Goal: Information Seeking & Learning: Learn about a topic

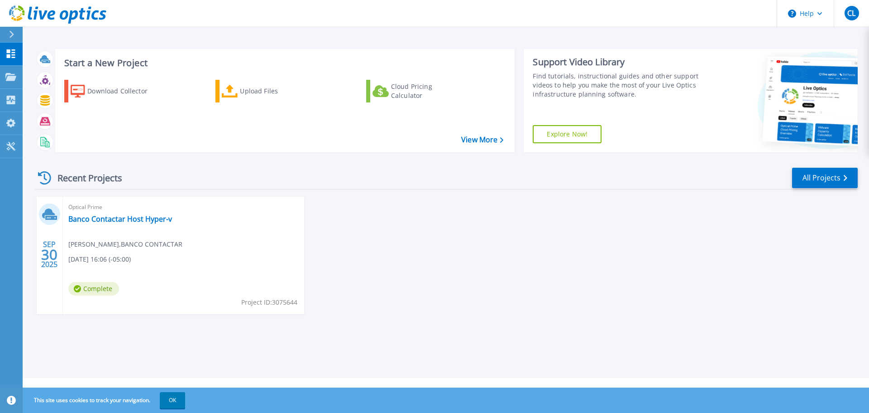
click at [205, 237] on div "Optical Prime Banco Contactar Host Hyper-v carlos Leal , BANCO CONTACTAR 09/30/…" at bounding box center [183, 255] width 241 height 117
click at [119, 221] on link "Banco Contactar Host Hyper-v" at bounding box center [120, 218] width 104 height 9
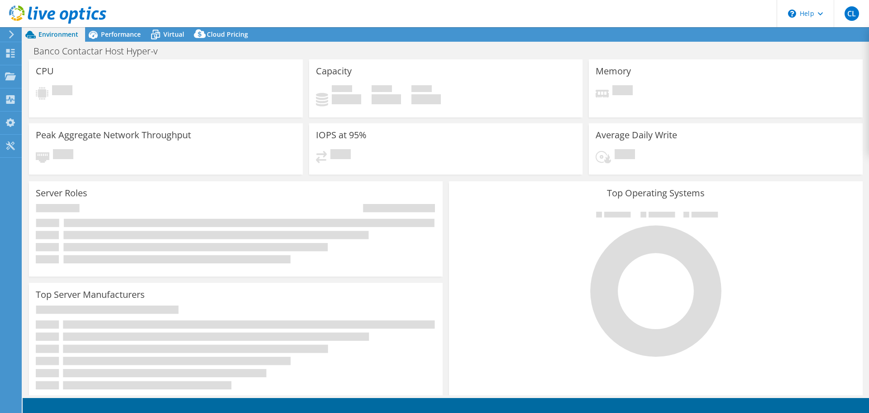
select select "USD"
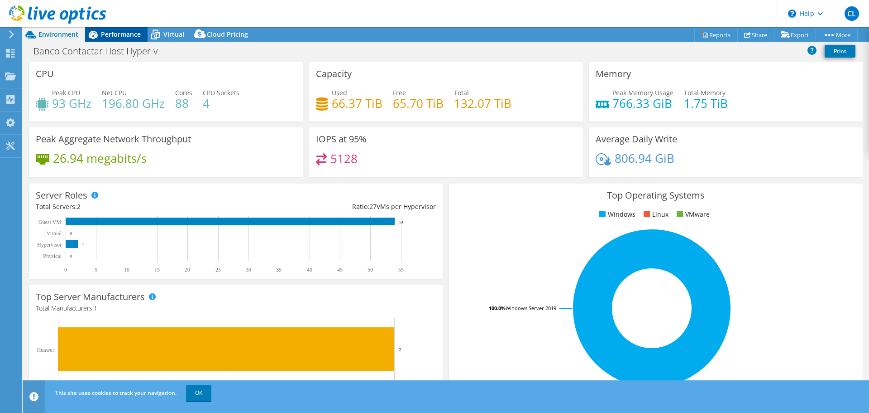
click at [115, 32] on span "Performance" at bounding box center [121, 34] width 40 height 9
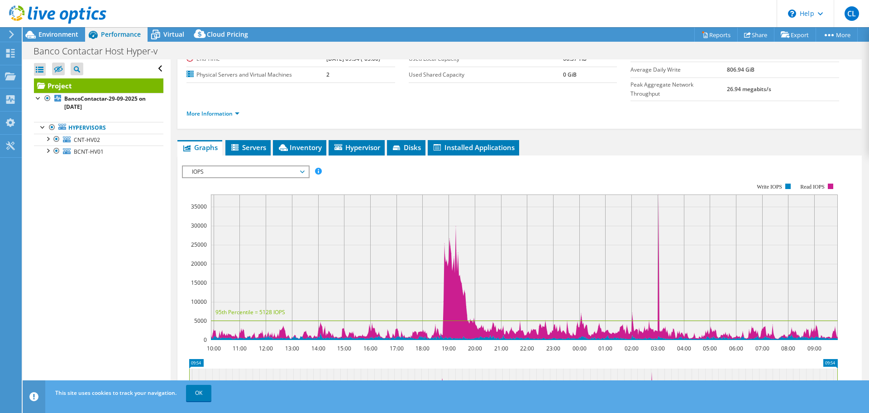
scroll to position [136, 0]
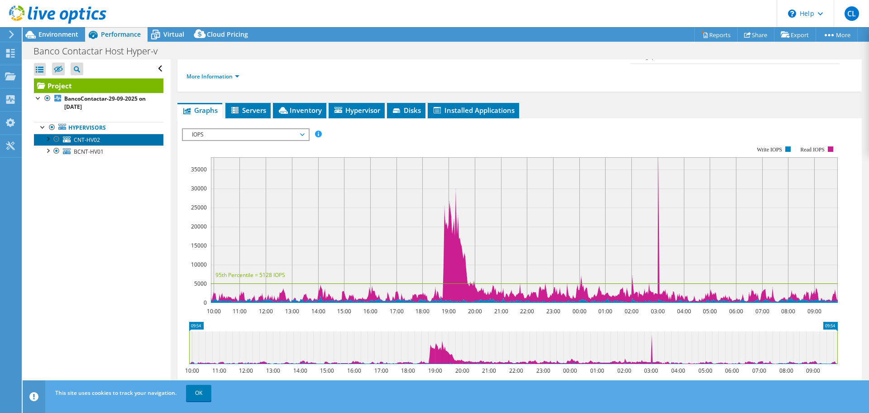
click at [90, 139] on span "CNT-HV02" at bounding box center [87, 140] width 26 height 8
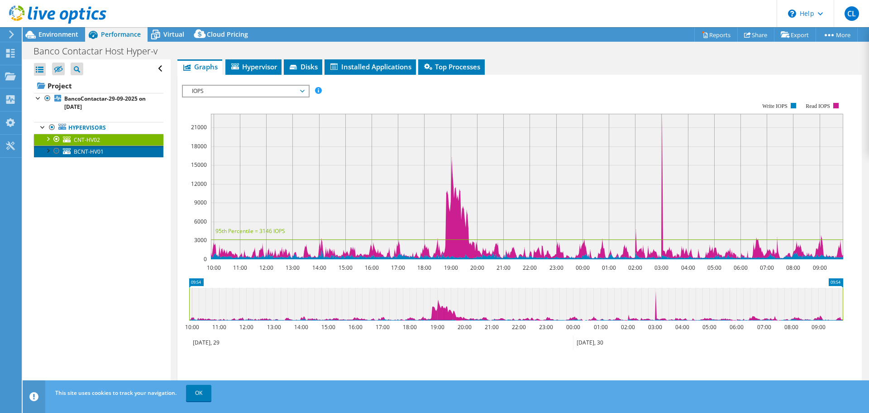
click at [93, 148] on span "BCNT-HV01" at bounding box center [89, 152] width 30 height 8
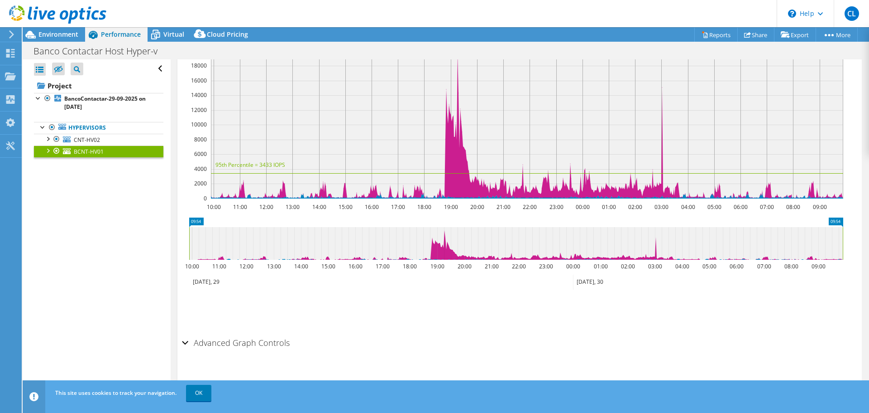
scroll to position [197, 0]
click at [183, 341] on div "Advanced Graph Controls" at bounding box center [520, 341] width 676 height 19
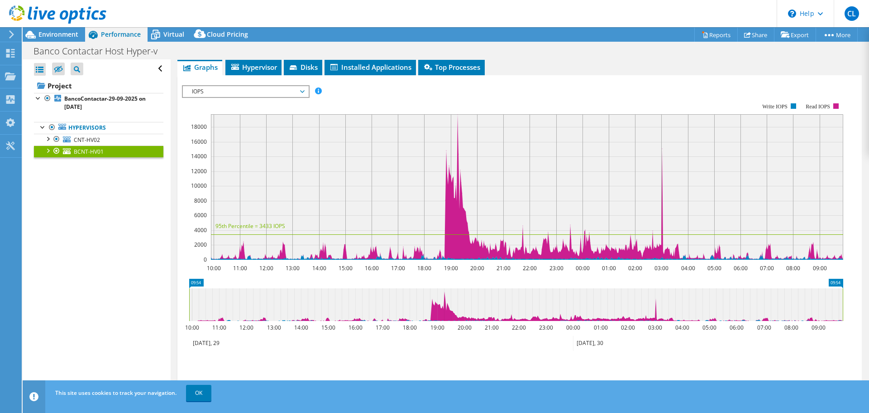
scroll to position [136, 0]
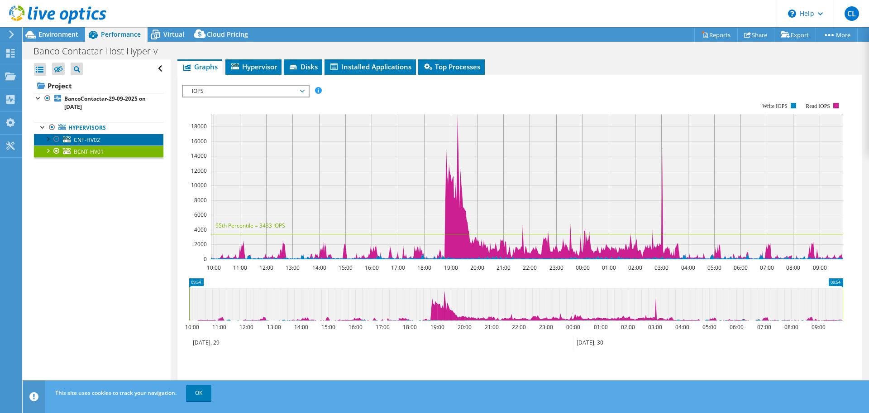
click at [87, 140] on span "CNT-HV02" at bounding box center [87, 140] width 26 height 8
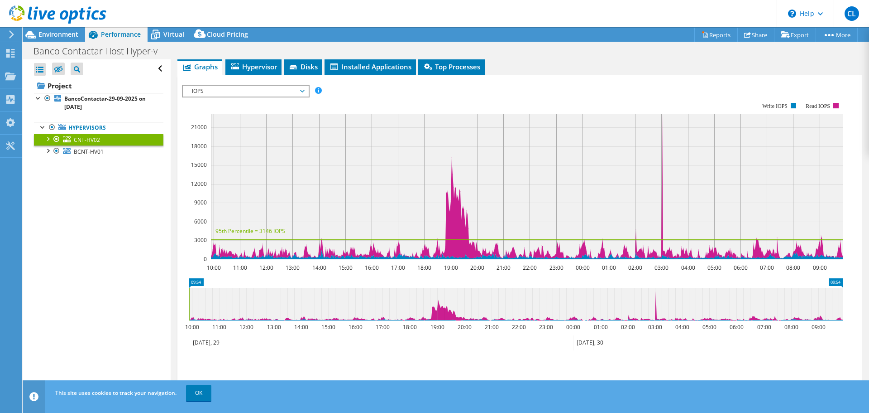
click at [49, 140] on div at bounding box center [47, 138] width 9 height 9
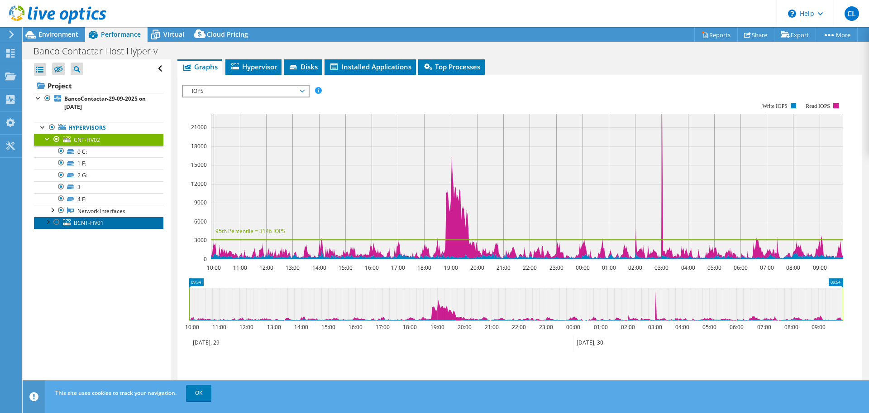
click at [92, 222] on span "BCNT-HV01" at bounding box center [89, 223] width 30 height 8
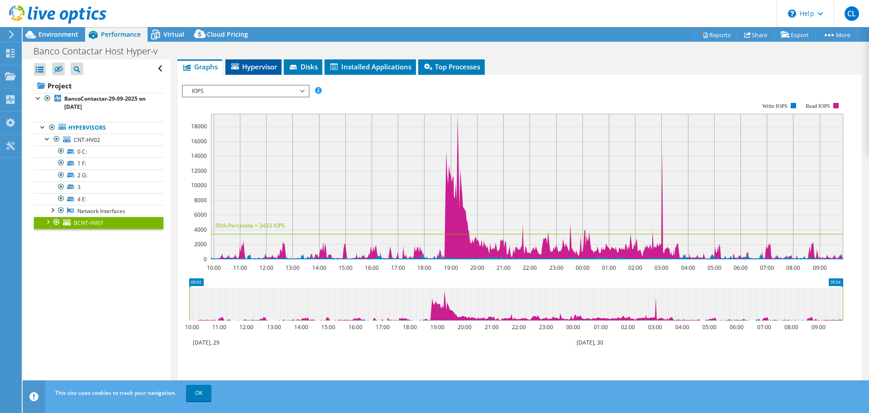
click at [260, 65] on span "Hypervisor" at bounding box center [253, 66] width 47 height 9
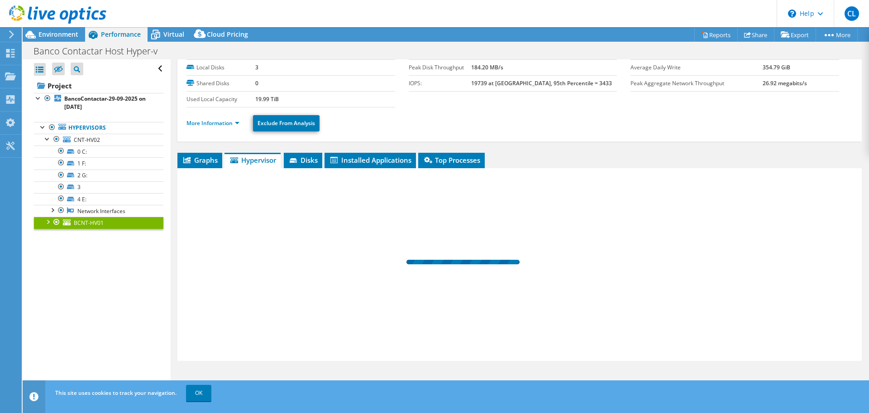
scroll to position [43, 0]
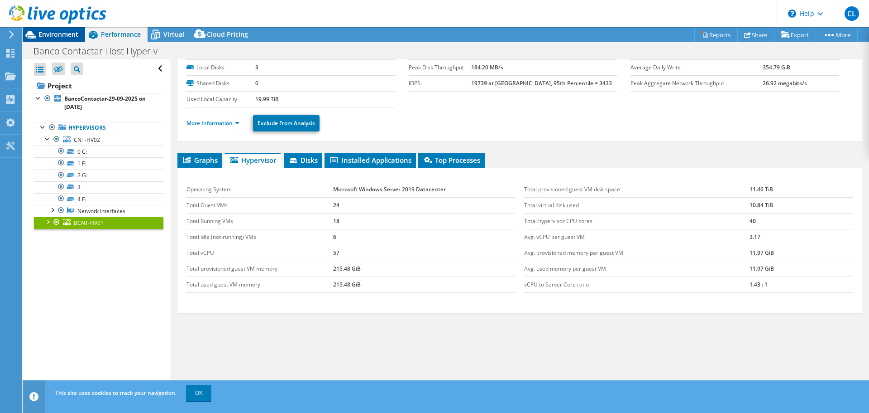
click at [67, 35] on span "Environment" at bounding box center [58, 34] width 40 height 9
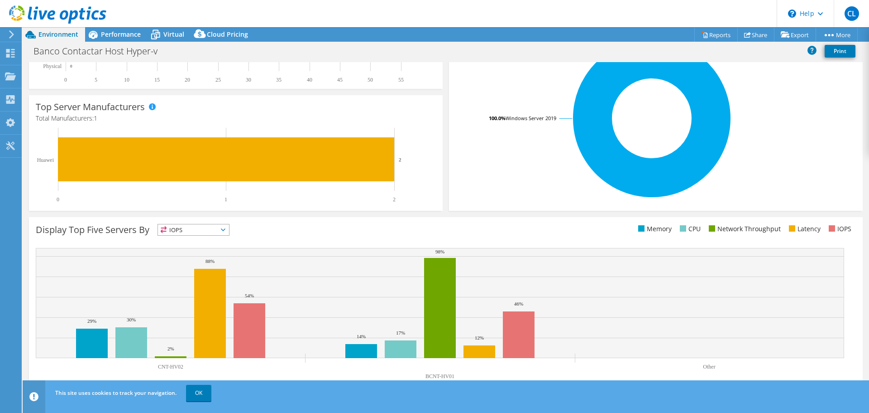
scroll to position [192, 0]
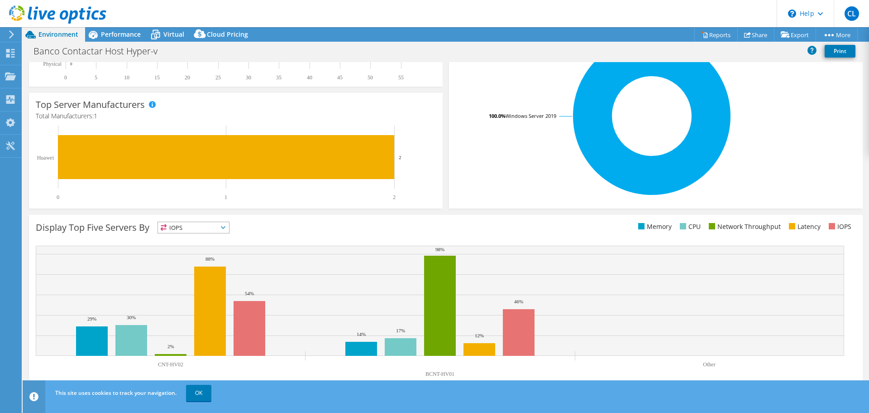
click at [226, 228] on icon at bounding box center [223, 227] width 5 height 3
click at [194, 263] on li "CPU" at bounding box center [193, 264] width 71 height 13
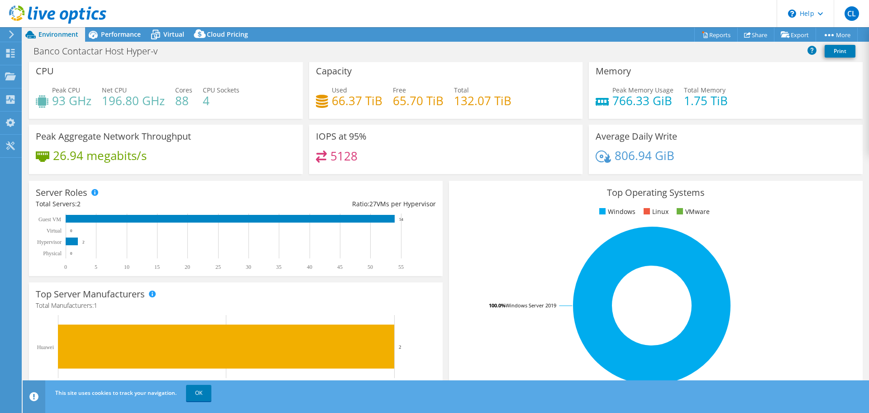
scroll to position [0, 0]
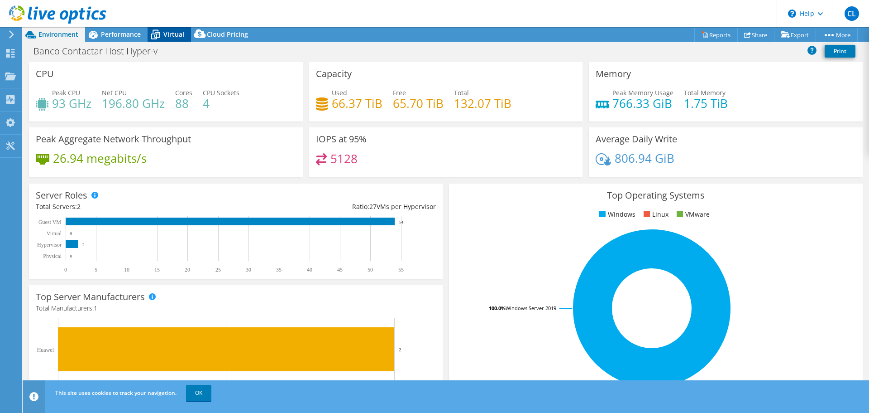
click at [173, 34] on span "Virtual" at bounding box center [173, 34] width 21 height 9
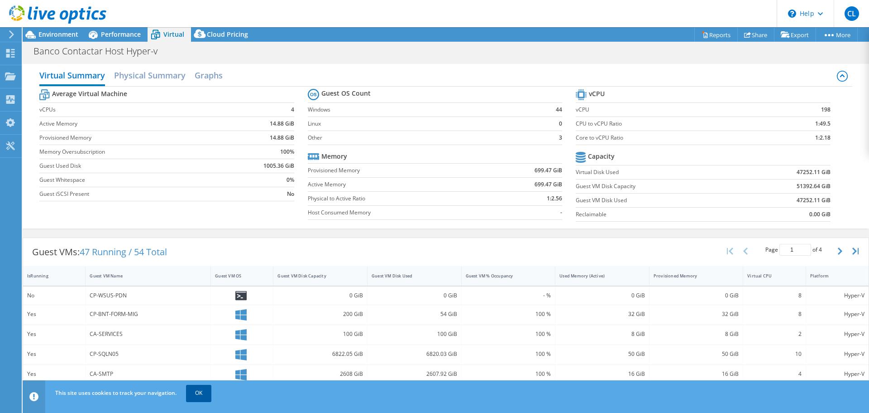
click at [197, 394] on link "OK" at bounding box center [198, 392] width 25 height 16
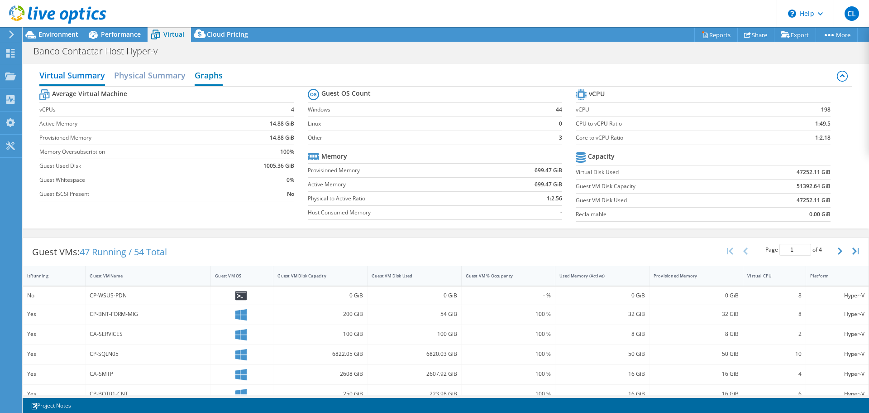
click at [210, 76] on h2 "Graphs" at bounding box center [209, 76] width 28 height 20
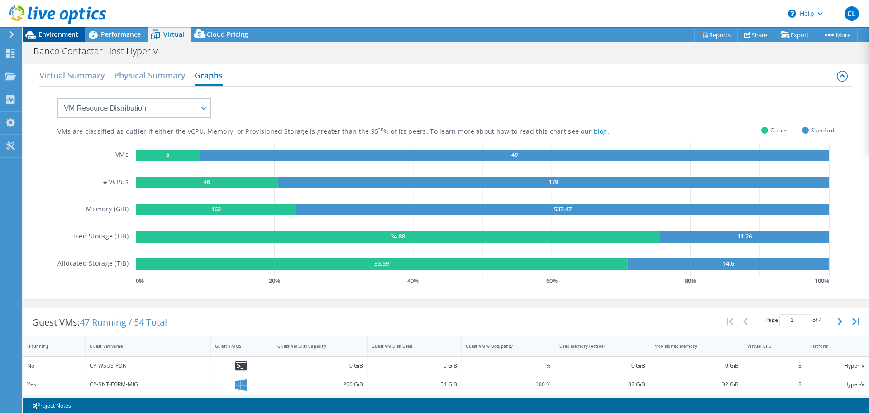
click at [61, 34] on span "Environment" at bounding box center [58, 34] width 40 height 9
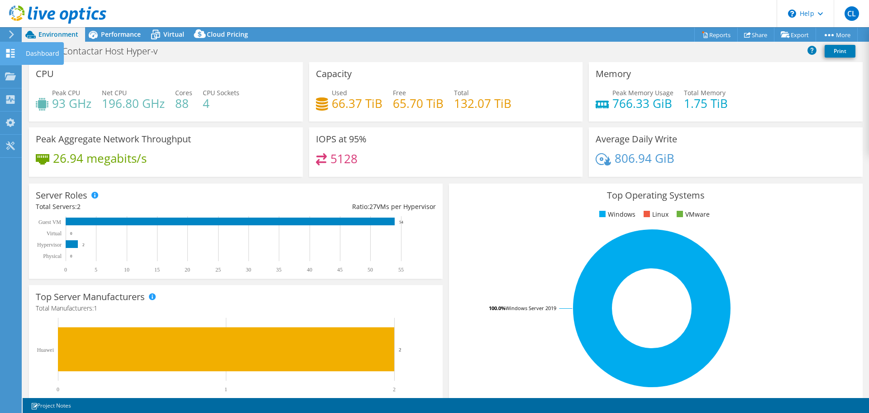
click at [9, 53] on icon at bounding box center [10, 53] width 11 height 9
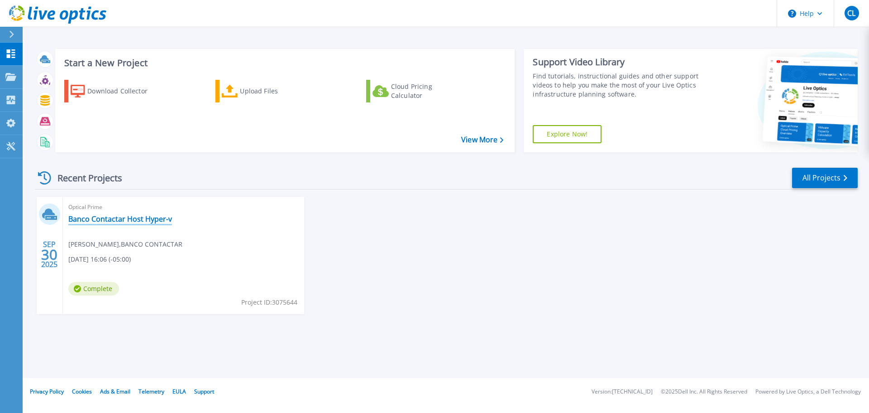
click at [112, 217] on link "Banco Contactar Host Hyper-v" at bounding box center [120, 218] width 104 height 9
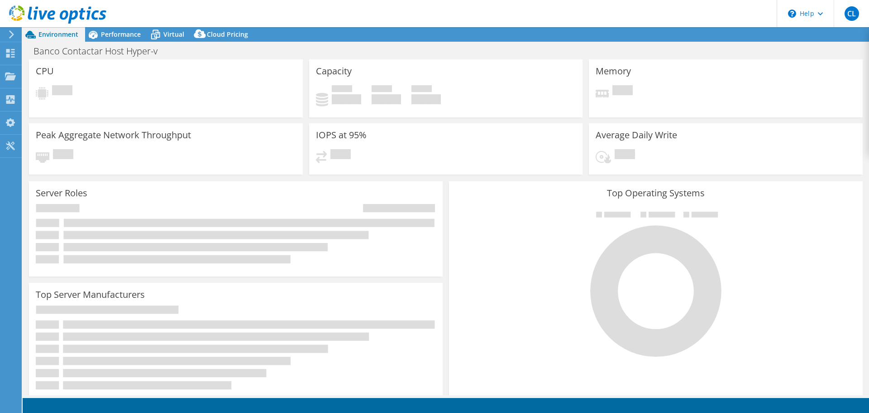
select select "USD"
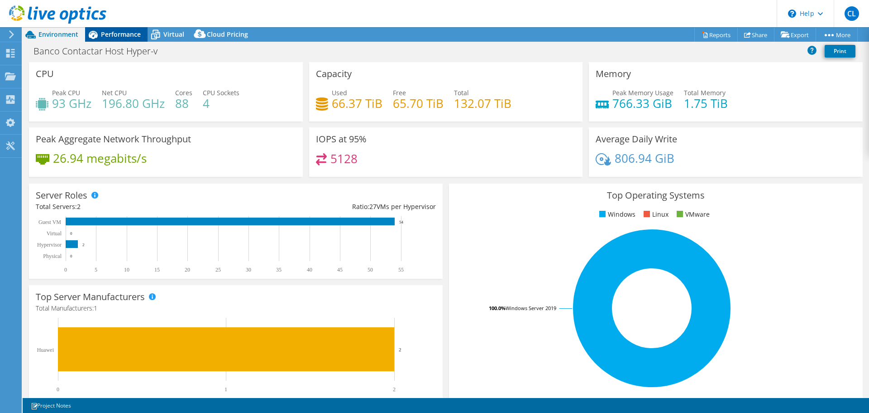
click at [118, 38] on span "Performance" at bounding box center [121, 34] width 40 height 9
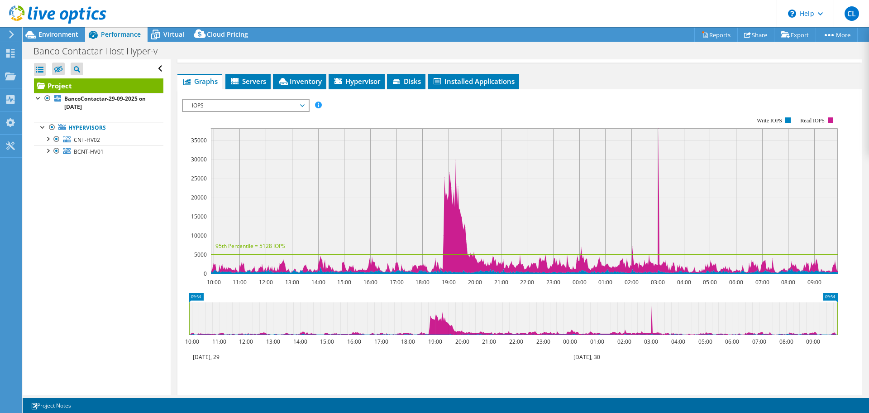
scroll to position [181, 0]
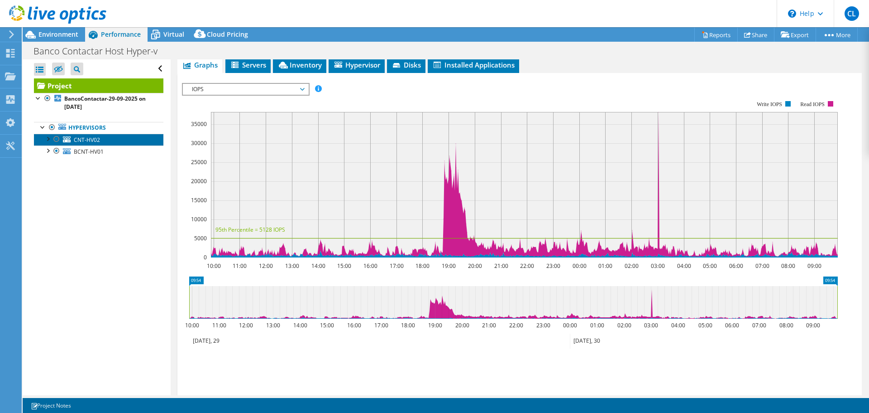
click at [86, 139] on span "CNT-HV02" at bounding box center [87, 140] width 26 height 8
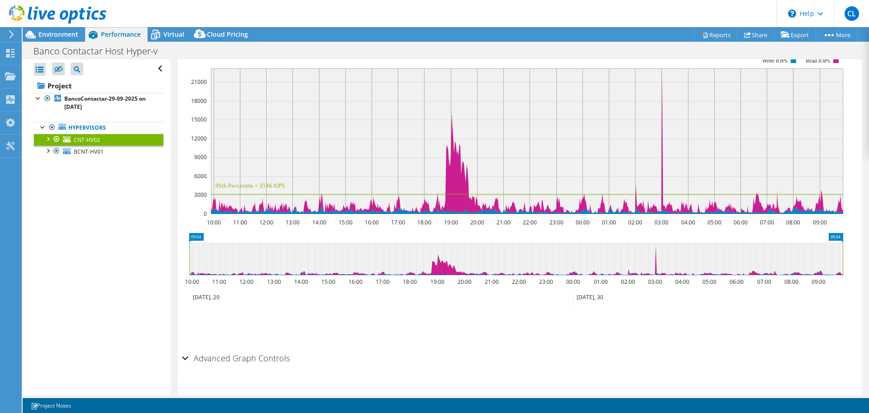
scroll to position [156, 0]
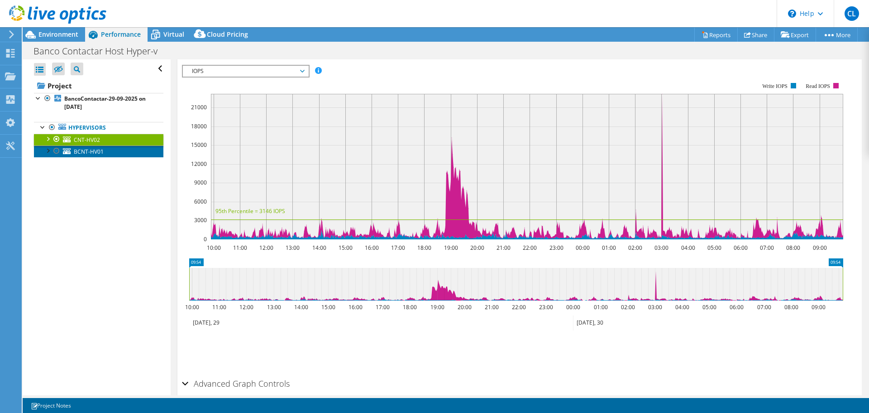
click at [95, 156] on link "BCNT-HV01" at bounding box center [99, 151] width 130 height 12
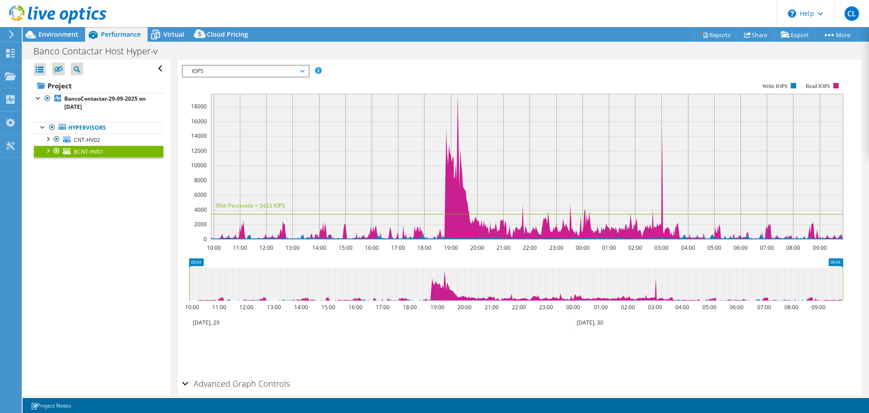
click at [293, 72] on span "IOPS" at bounding box center [245, 71] width 116 height 11
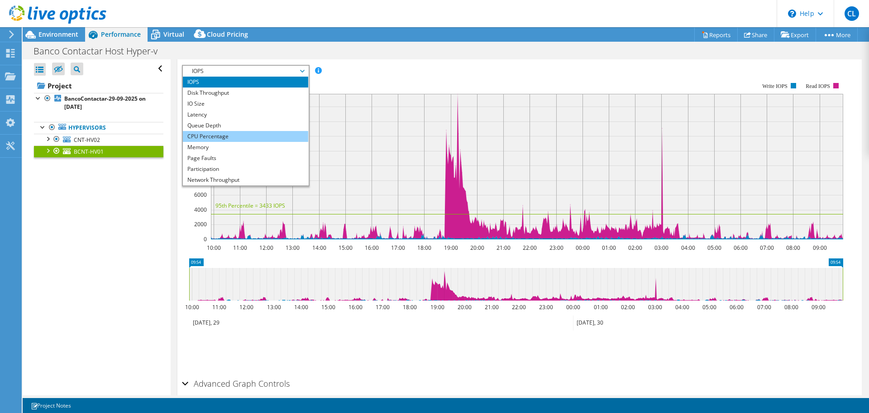
click at [230, 139] on li "CPU Percentage" at bounding box center [245, 136] width 125 height 11
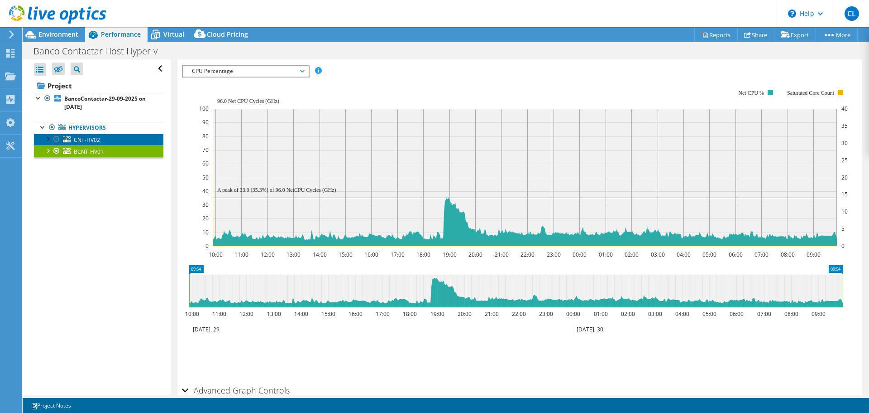
click at [100, 142] on link "CNT-HV02" at bounding box center [99, 140] width 130 height 12
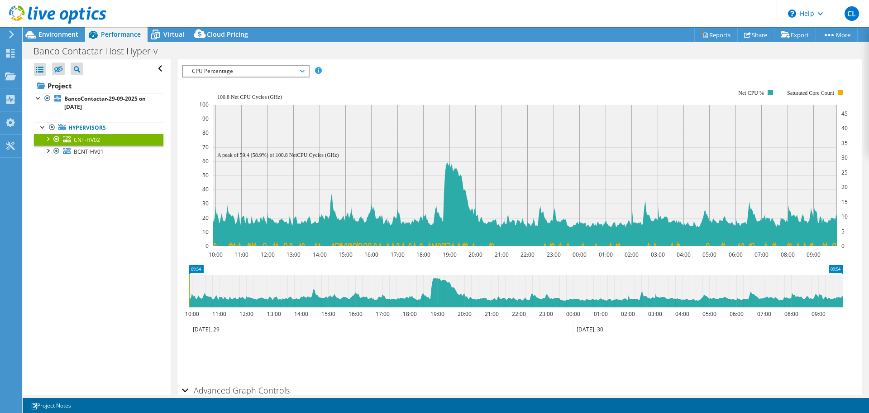
click at [275, 68] on span "CPU Percentage" at bounding box center [245, 71] width 116 height 11
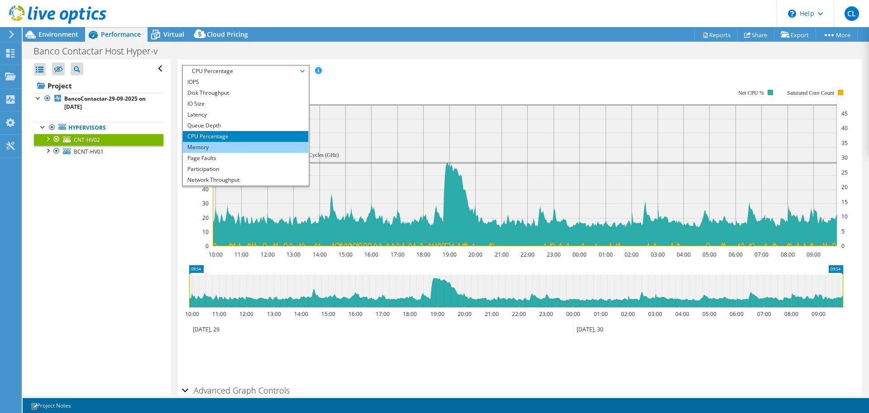
click at [223, 149] on li "Memory" at bounding box center [245, 147] width 125 height 11
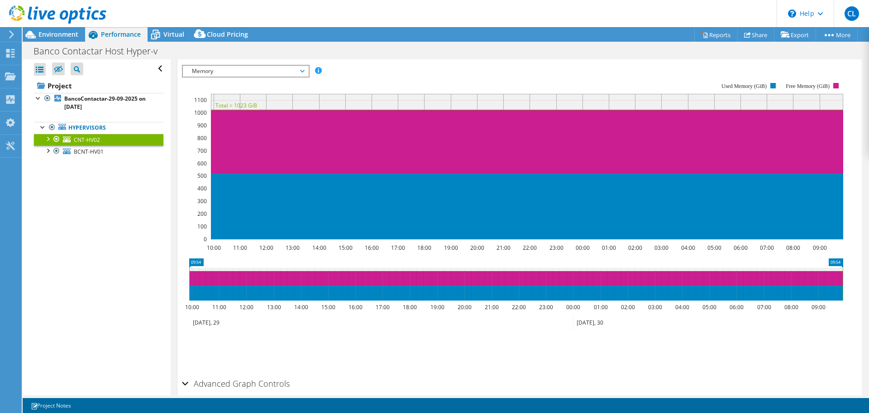
click at [229, 74] on span "Memory" at bounding box center [245, 71] width 116 height 11
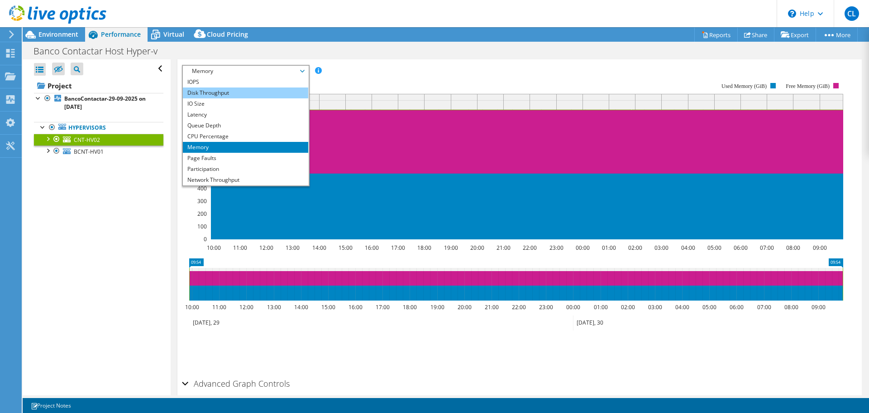
click at [215, 96] on li "Disk Throughput" at bounding box center [245, 92] width 125 height 11
